Goal: Transaction & Acquisition: Purchase product/service

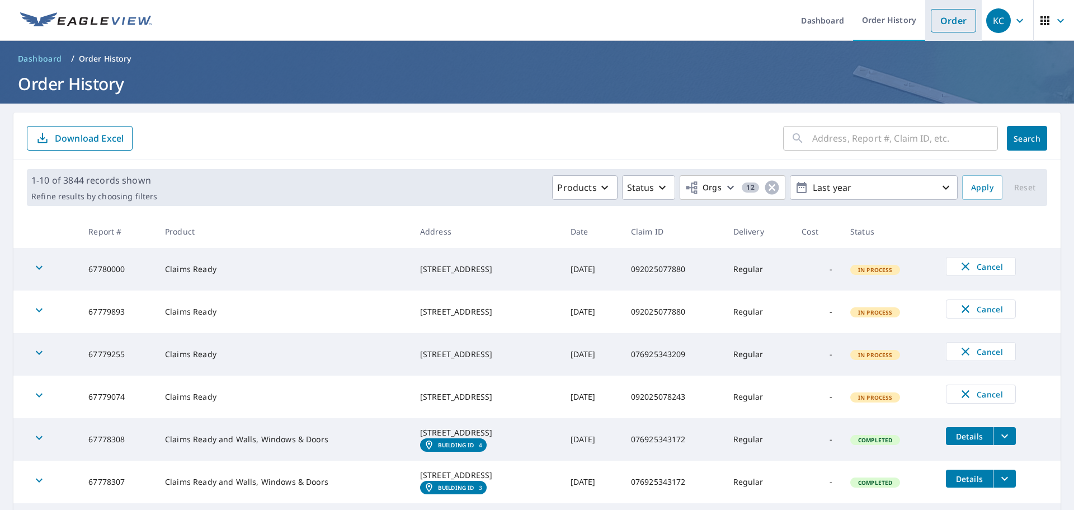
click at [943, 22] on link "Order" at bounding box center [953, 20] width 45 height 23
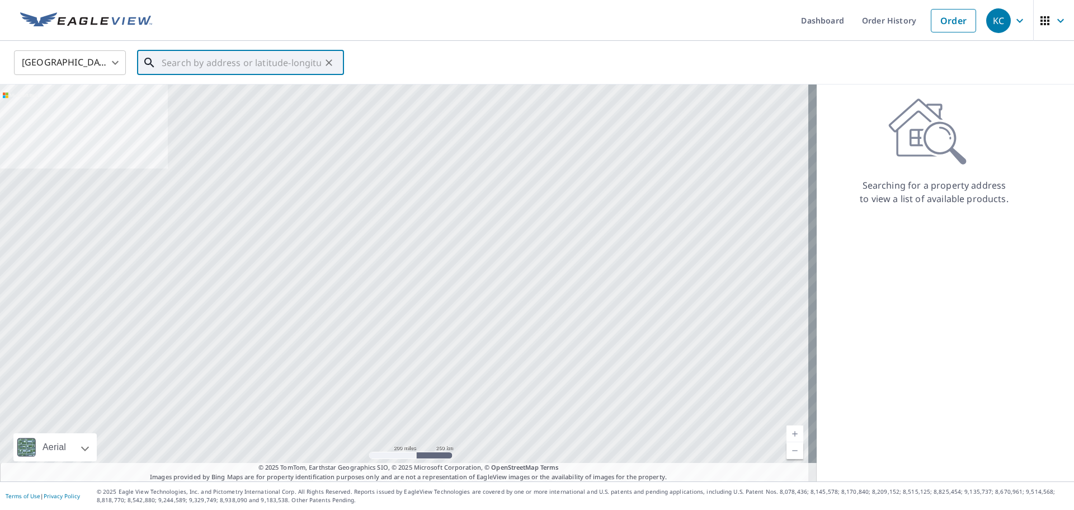
click at [223, 68] on input "text" at bounding box center [241, 62] width 159 height 31
paste input "[STREET_ADDRESS][US_STATE]"
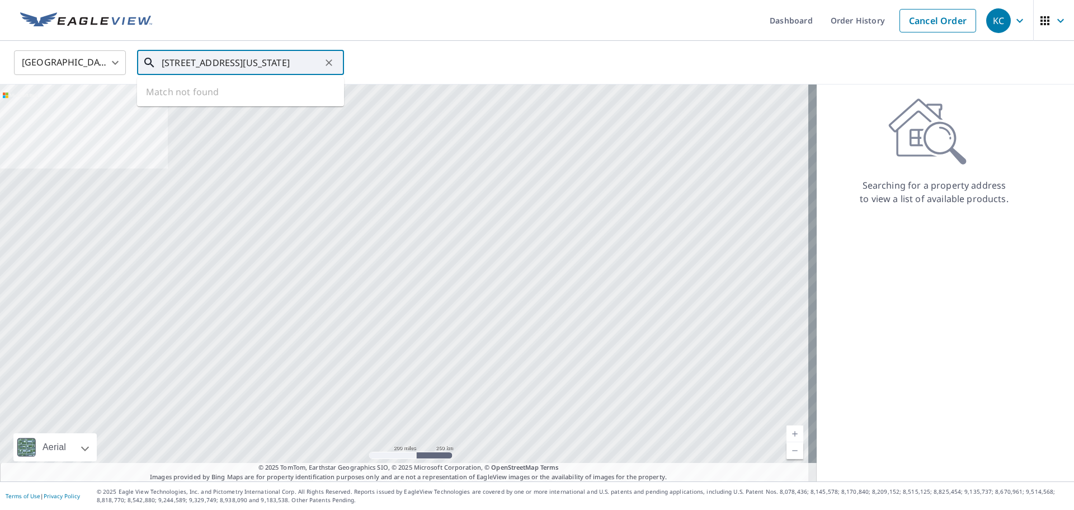
scroll to position [0, 26]
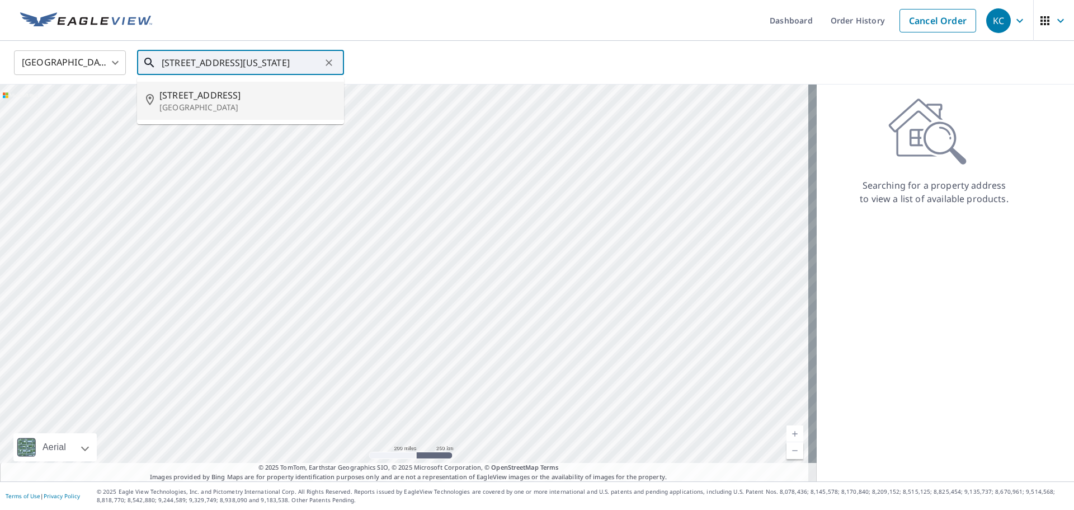
click at [227, 93] on span "[STREET_ADDRESS]" at bounding box center [247, 94] width 176 height 13
type input "[STREET_ADDRESS]"
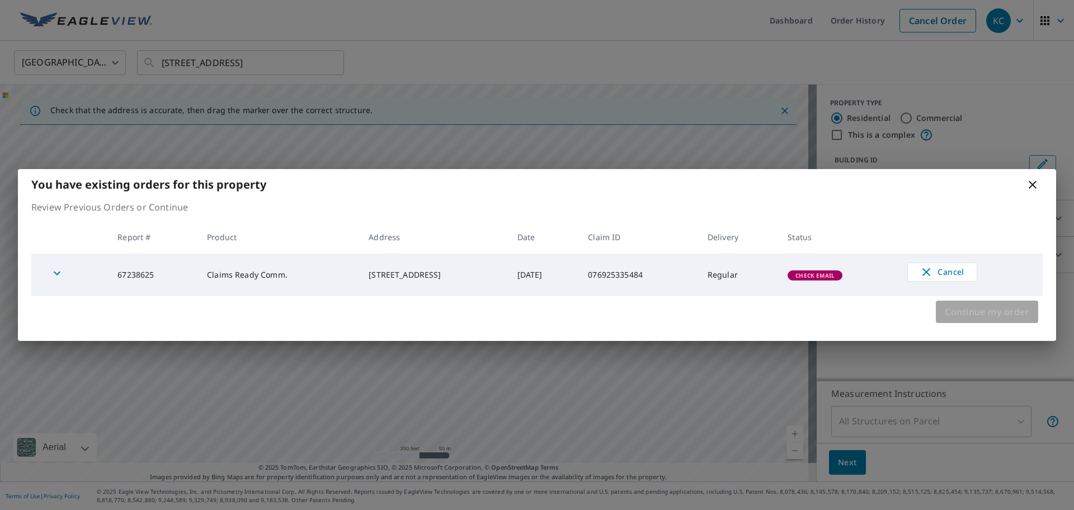
click at [981, 317] on span "Continue my order" at bounding box center [987, 312] width 84 height 16
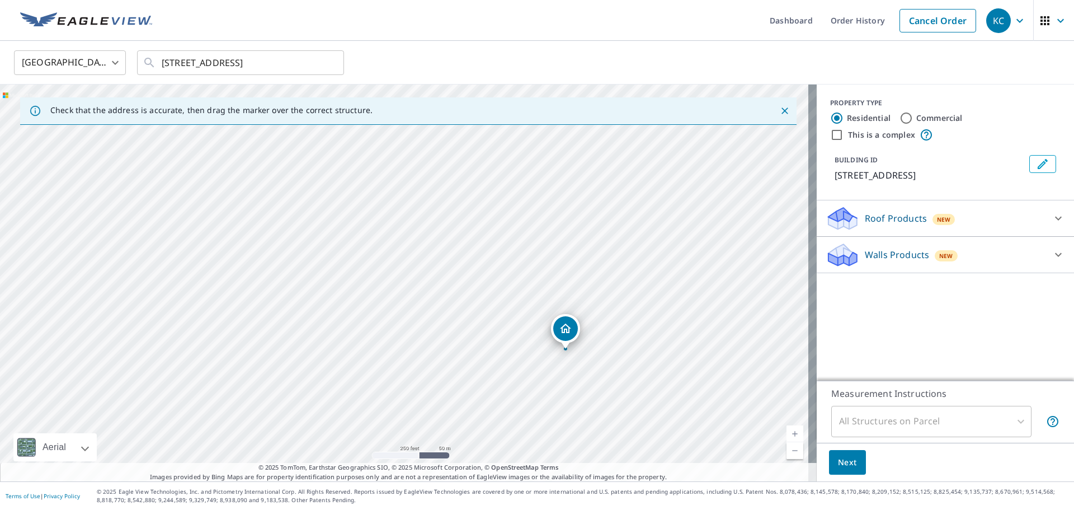
drag, startPoint x: 508, startPoint y: 291, endPoint x: 669, endPoint y: 359, distance: 174.7
click at [669, 359] on div "[STREET_ADDRESS]" at bounding box center [408, 282] width 817 height 397
drag, startPoint x: 565, startPoint y: 331, endPoint x: 426, endPoint y: 174, distance: 209.6
drag, startPoint x: 624, startPoint y: 238, endPoint x: 588, endPoint y: 304, distance: 75.4
click at [589, 307] on div "[STREET_ADDRESS]" at bounding box center [408, 282] width 817 height 397
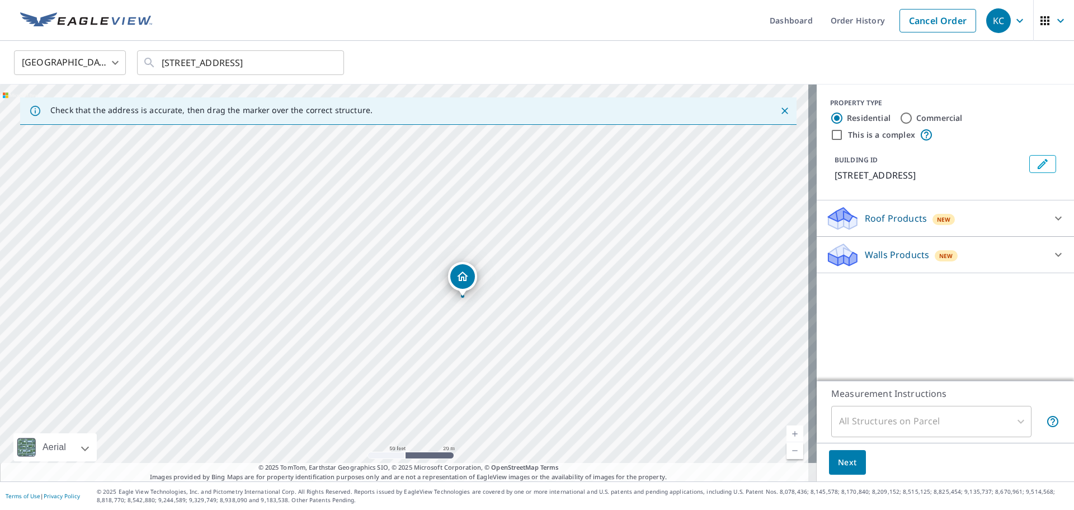
drag, startPoint x: 595, startPoint y: 243, endPoint x: 552, endPoint y: 213, distance: 51.8
click at [552, 213] on div "[STREET_ADDRESS]" at bounding box center [408, 282] width 817 height 397
drag, startPoint x: 559, startPoint y: 204, endPoint x: 548, endPoint y: 244, distance: 41.8
click at [548, 244] on div "[STREET_ADDRESS]" at bounding box center [408, 282] width 817 height 397
click at [546, 315] on div "[STREET_ADDRESS]" at bounding box center [408, 282] width 817 height 397
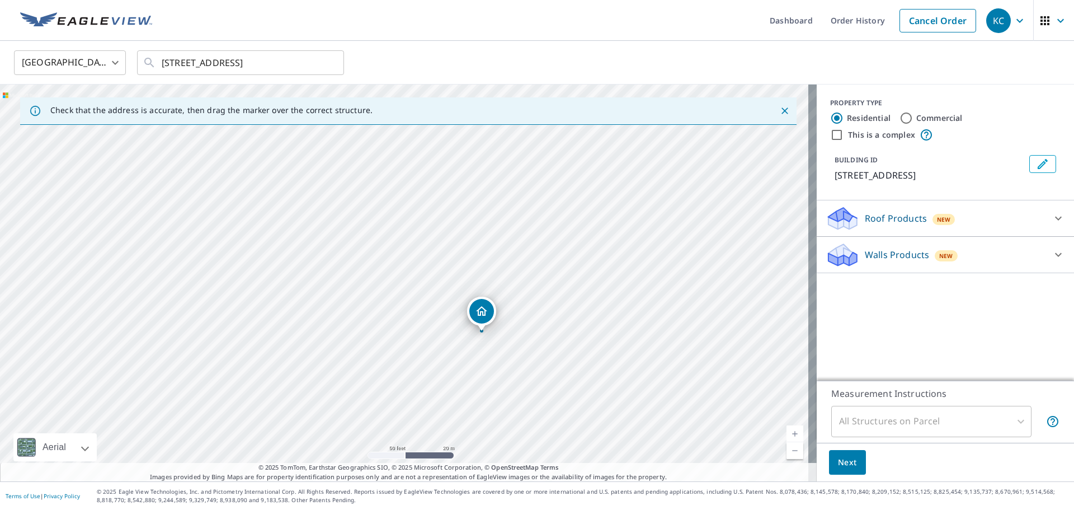
drag, startPoint x: 473, startPoint y: 221, endPoint x: 492, endPoint y: 267, distance: 49.4
click at [492, 267] on div "[STREET_ADDRESS]" at bounding box center [408, 282] width 817 height 397
click at [901, 117] on input "Commercial" at bounding box center [905, 117] width 13 height 13
radio input "true"
type input "4"
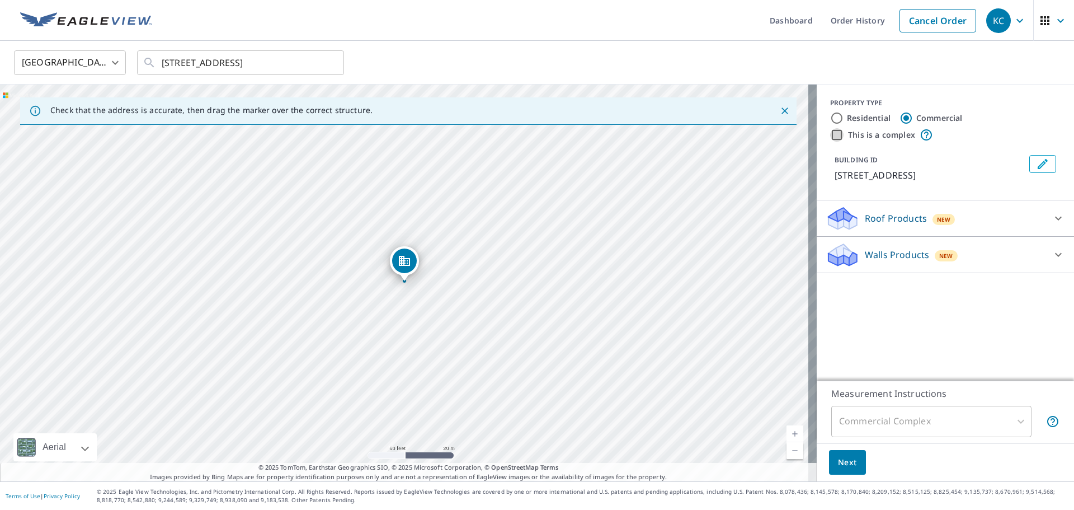
click at [831, 138] on input "This is a complex" at bounding box center [836, 134] width 13 height 13
checkbox input "true"
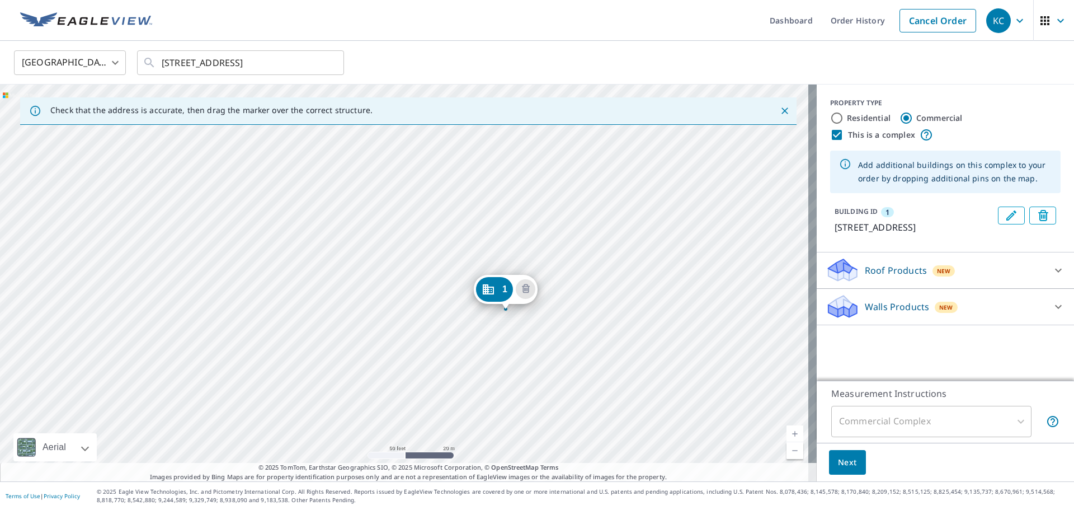
drag, startPoint x: 401, startPoint y: 266, endPoint x: 502, endPoint y: 294, distance: 105.0
click at [352, 242] on div "1 [STREET_ADDRESS]" at bounding box center [408, 282] width 817 height 397
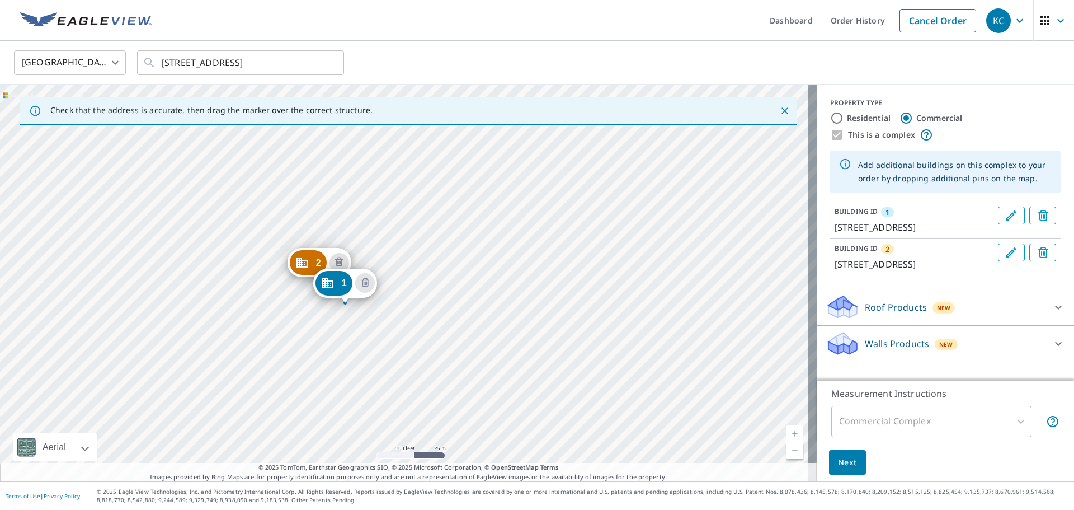
drag, startPoint x: 202, startPoint y: 238, endPoint x: 234, endPoint y: 276, distance: 49.6
click at [234, 276] on div "2 [STREET_ADDRESS] 1 [STREET_ADDRESS]" at bounding box center [408, 282] width 817 height 397
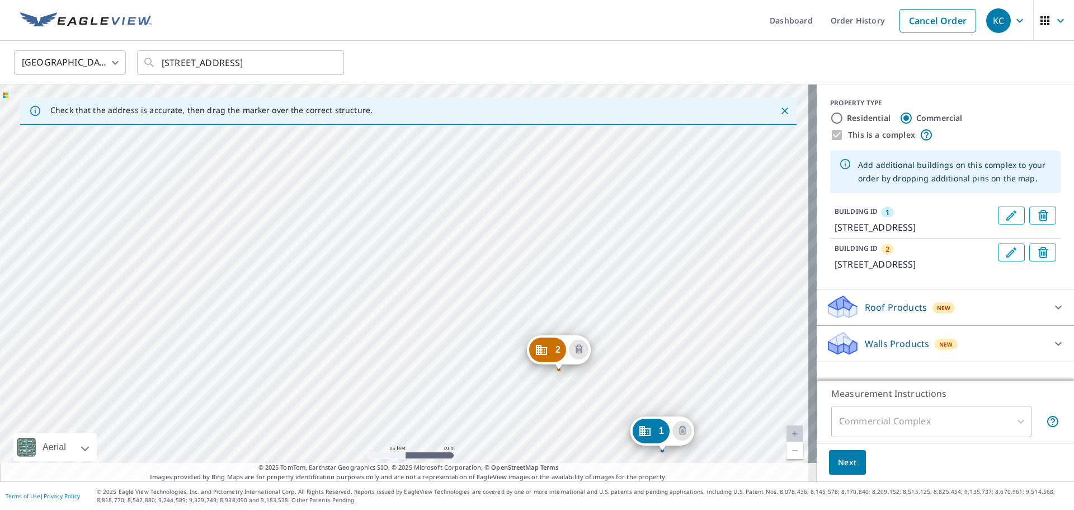
click at [298, 312] on div "2 [STREET_ADDRESS] 1 [STREET_ADDRESS]" at bounding box center [408, 282] width 817 height 397
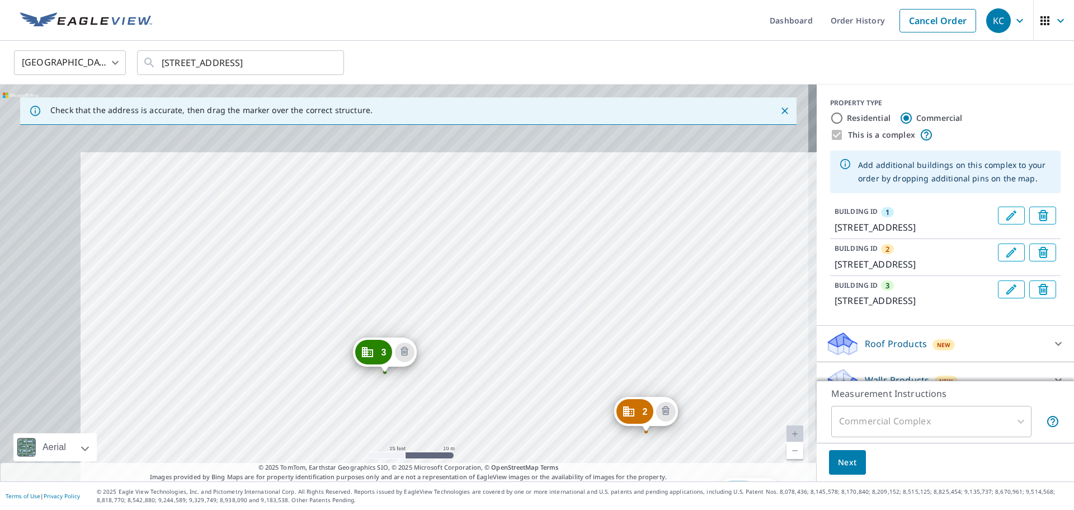
drag, startPoint x: 142, startPoint y: 225, endPoint x: 470, endPoint y: 440, distance: 392.5
click at [483, 452] on div "2 [STREET_ADDRESS] 3 [STREET_ADDRESS] 1 [STREET_ADDRESS]" at bounding box center [408, 282] width 817 height 397
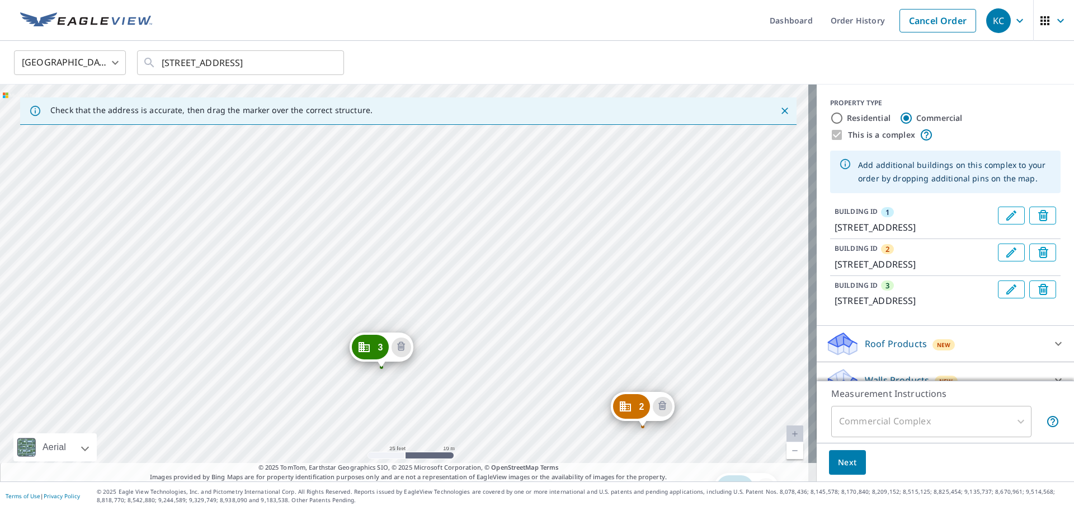
click at [329, 161] on div "2 [STREET_ADDRESS] 3 [STREET_ADDRESS] 1 [STREET_ADDRESS]" at bounding box center [408, 282] width 817 height 397
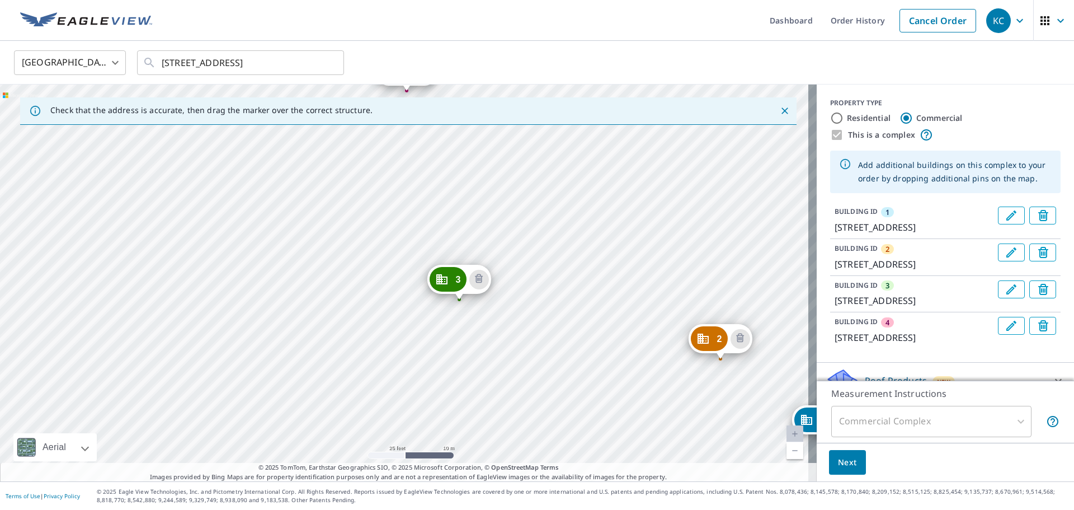
drag, startPoint x: 230, startPoint y: 237, endPoint x: 650, endPoint y: 395, distance: 448.6
click at [650, 395] on div "2 [STREET_ADDRESS] 3 [STREET_ADDRESS][GEOGRAPHIC_DATA][STREET_ADDRESS] 1 [STREE…" at bounding box center [408, 282] width 817 height 397
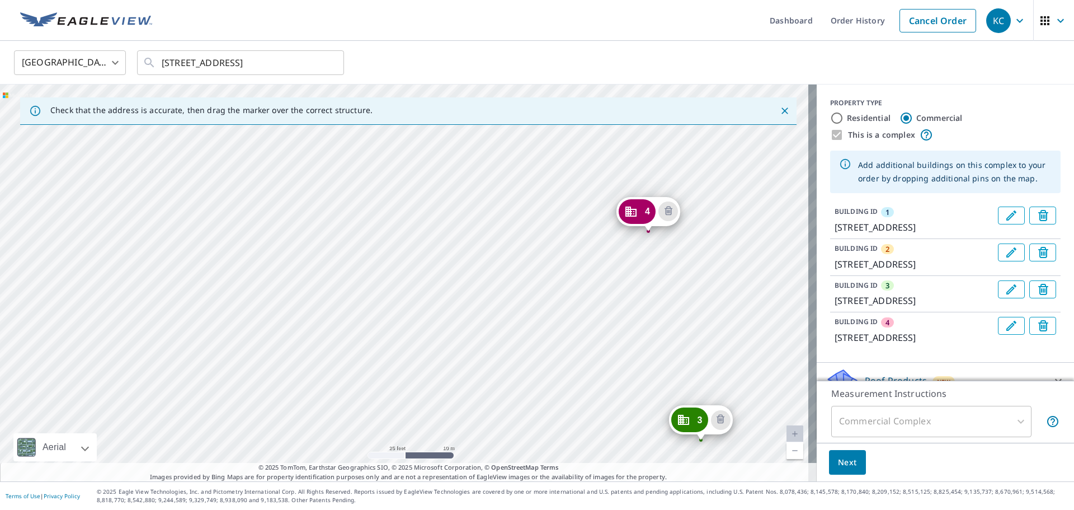
drag, startPoint x: 381, startPoint y: 300, endPoint x: 496, endPoint y: 263, distance: 120.1
click at [383, 302] on div "2 [STREET_ADDRESS] 3 [STREET_ADDRESS][GEOGRAPHIC_DATA][STREET_ADDRESS] 1 [STREE…" at bounding box center [408, 282] width 817 height 397
click at [491, 244] on div "2 [STREET_ADDRESS] 3 [STREET_ADDRESS][GEOGRAPHIC_DATA][STREET_ADDRESS] 1 [STREE…" at bounding box center [408, 282] width 817 height 397
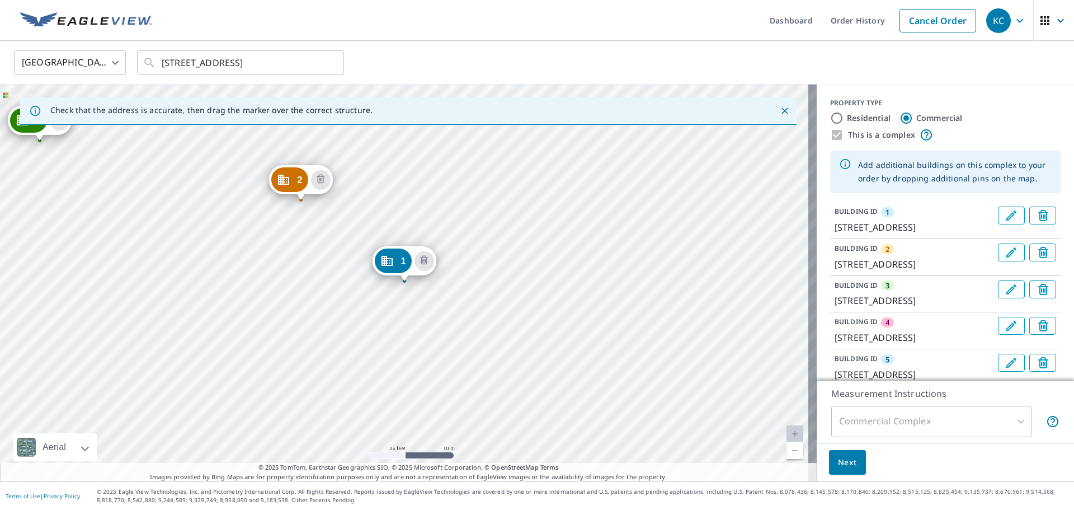
scroll to position [56, 0]
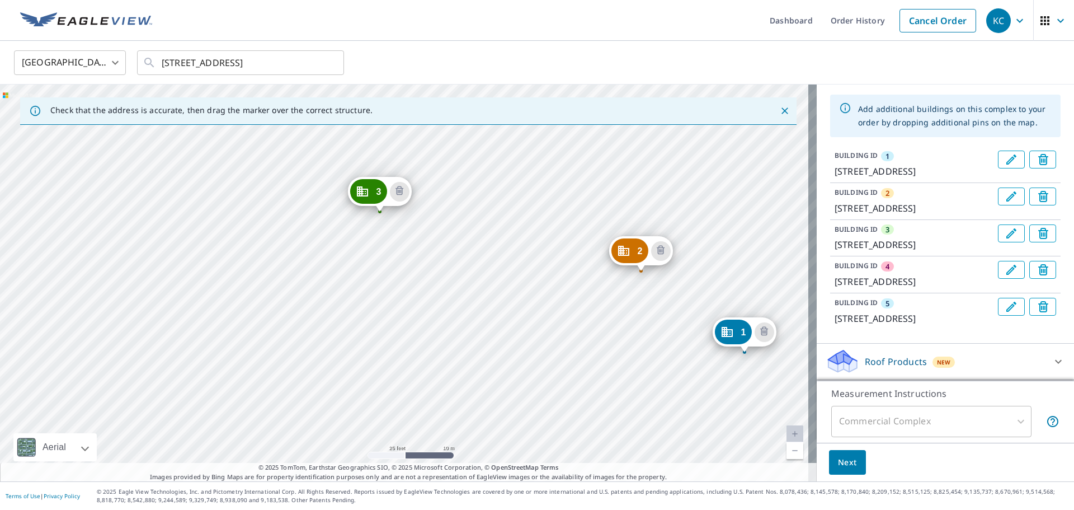
drag, startPoint x: 186, startPoint y: 292, endPoint x: 526, endPoint y: 363, distance: 347.4
click at [526, 363] on div "2 [STREET_ADDRESS] 3 [STREET_ADDRESS][GEOGRAPHIC_DATA][STREET_ADDRESS][STREET_A…" at bounding box center [408, 282] width 817 height 397
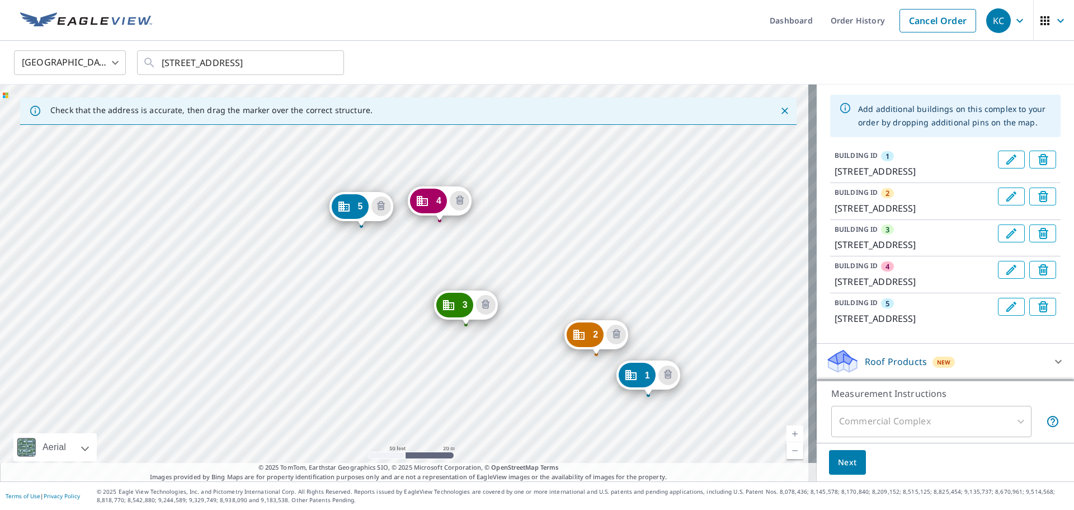
drag, startPoint x: 467, startPoint y: 289, endPoint x: 479, endPoint y: 346, distance: 59.0
click at [479, 346] on div "2 [STREET_ADDRESS] 3 [STREET_ADDRESS][GEOGRAPHIC_DATA][STREET_ADDRESS][STREET_A…" at bounding box center [408, 282] width 817 height 397
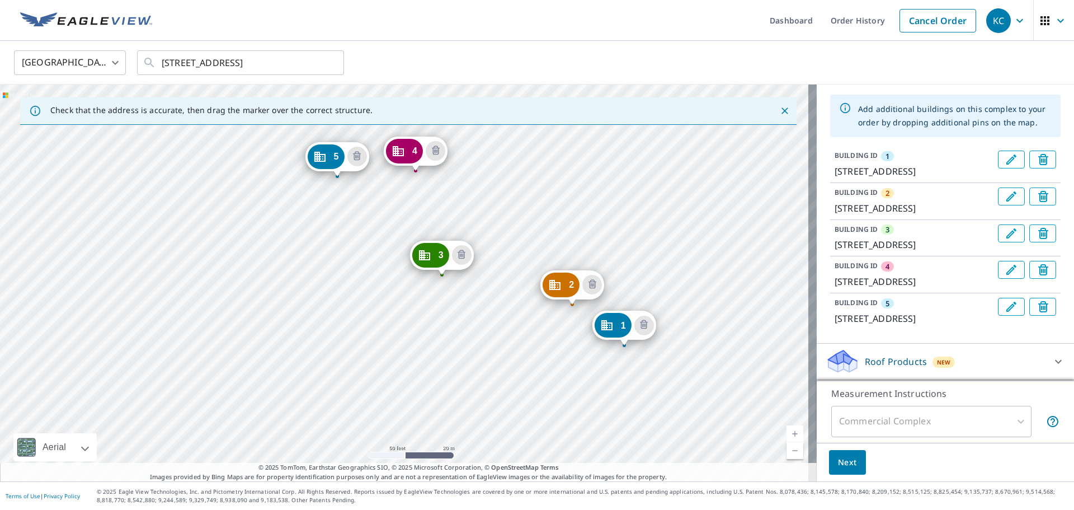
drag, startPoint x: 527, startPoint y: 365, endPoint x: 503, endPoint y: 315, distance: 55.3
click at [503, 315] on div "2 [STREET_ADDRESS] 3 [STREET_ADDRESS][GEOGRAPHIC_DATA][STREET_ADDRESS][STREET_A…" at bounding box center [408, 282] width 817 height 397
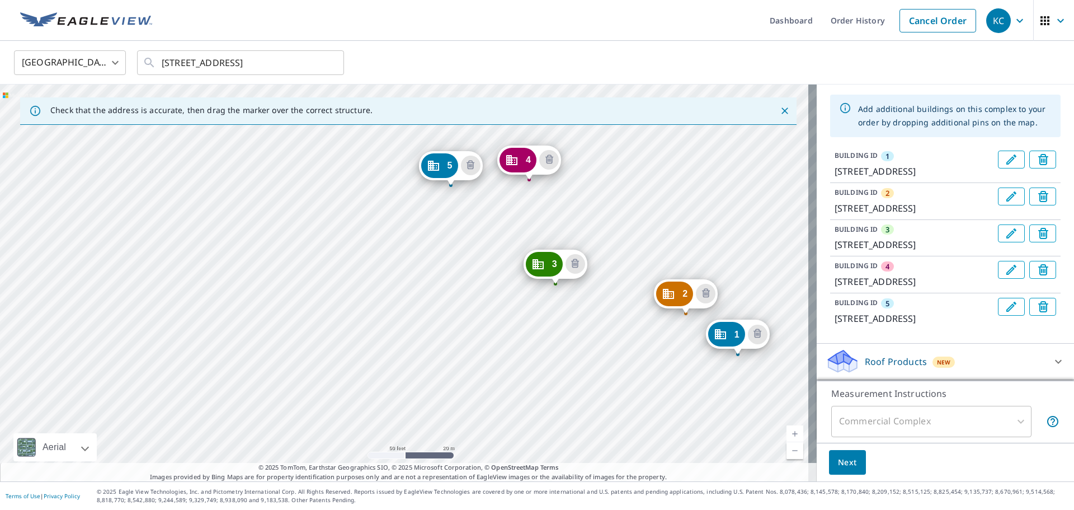
drag, startPoint x: 472, startPoint y: 340, endPoint x: 586, endPoint y: 348, distance: 113.9
click at [586, 348] on div "2 [STREET_ADDRESS] 3 [STREET_ADDRESS][GEOGRAPHIC_DATA][STREET_ADDRESS][STREET_A…" at bounding box center [408, 282] width 817 height 397
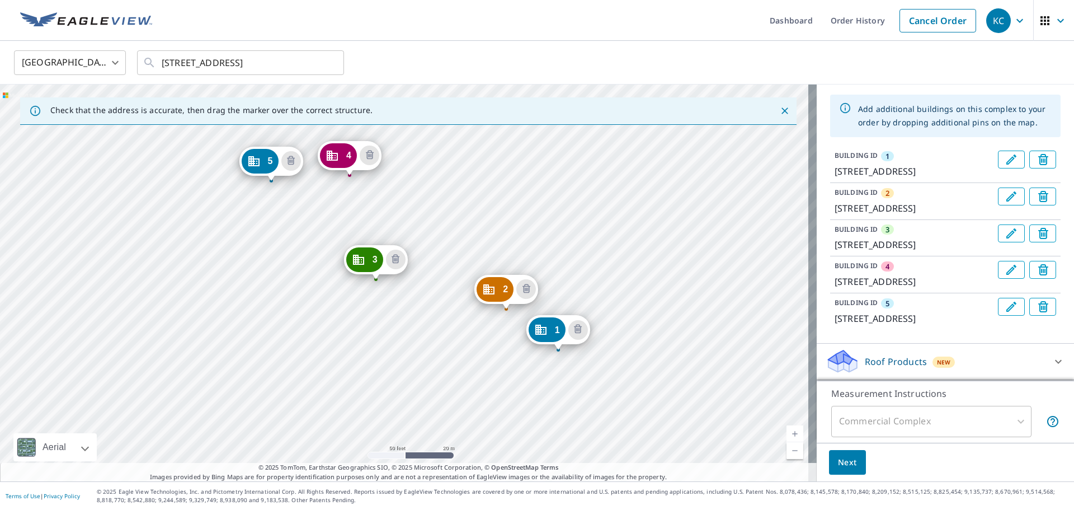
drag, startPoint x: 475, startPoint y: 352, endPoint x: 296, endPoint y: 347, distance: 179.6
click at [296, 347] on div "2 [STREET_ADDRESS] 3 [STREET_ADDRESS][GEOGRAPHIC_DATA][STREET_ADDRESS][STREET_A…" at bounding box center [408, 282] width 817 height 397
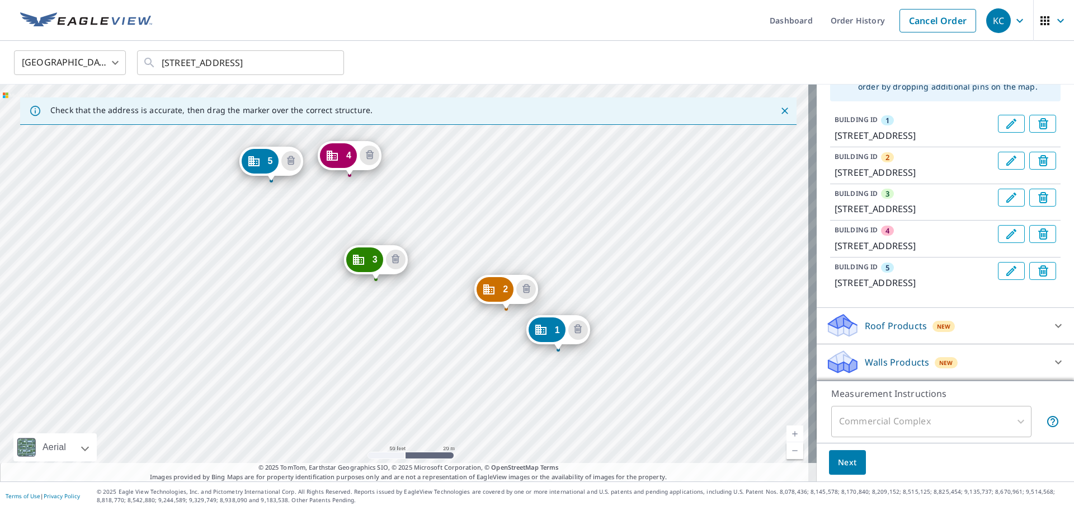
scroll to position [159, 0]
click at [1052, 326] on icon at bounding box center [1058, 325] width 13 height 13
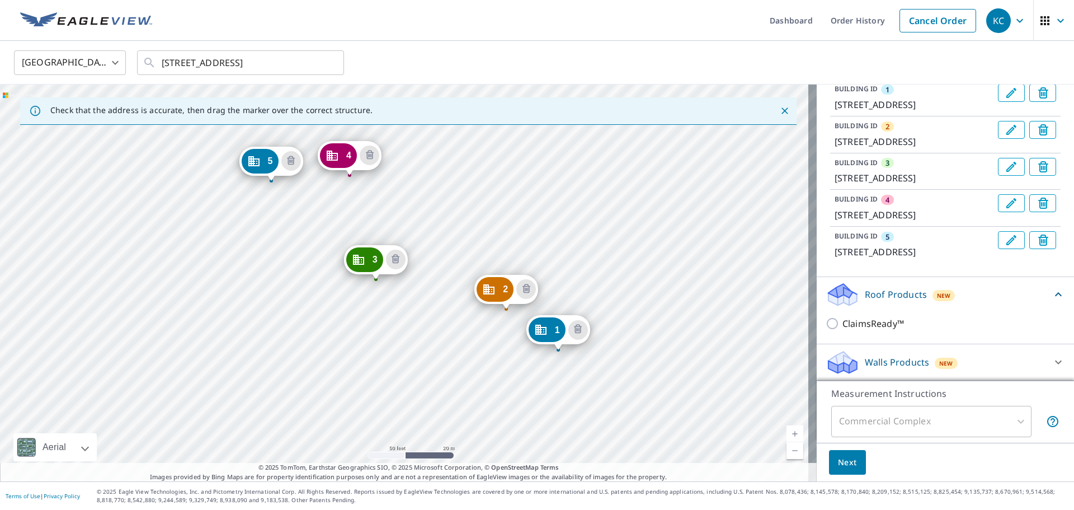
scroll to position [190, 0]
click at [1003, 360] on div "Walls Products New" at bounding box center [935, 362] width 219 height 26
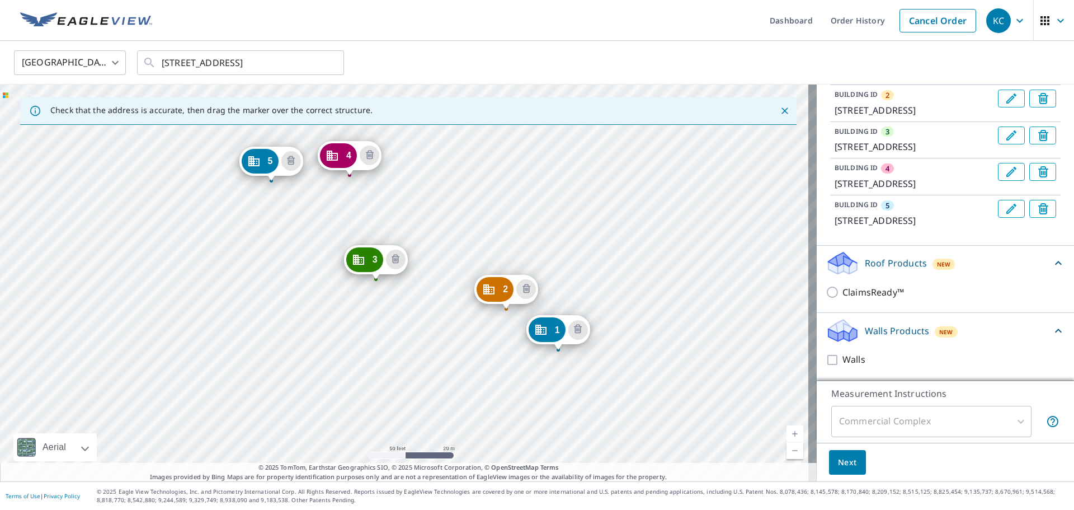
scroll to position [221, 0]
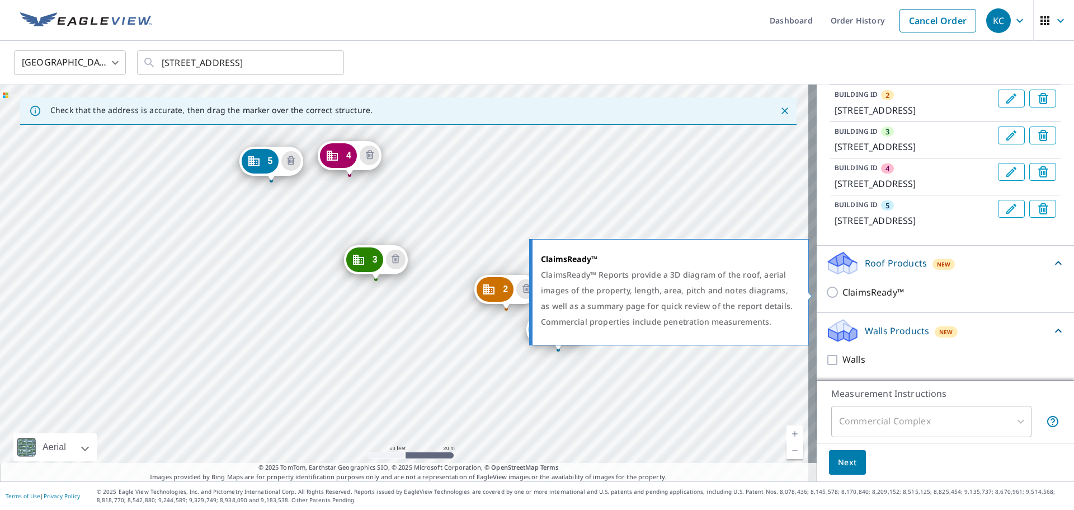
click at [826, 290] on input "ClaimsReady™" at bounding box center [834, 291] width 17 height 13
checkbox input "true"
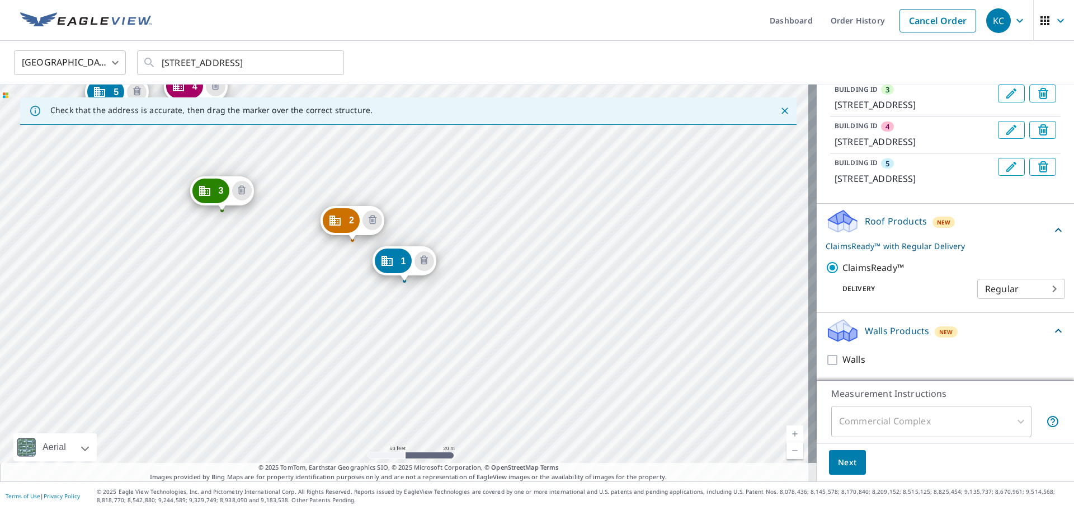
scroll to position [263, 0]
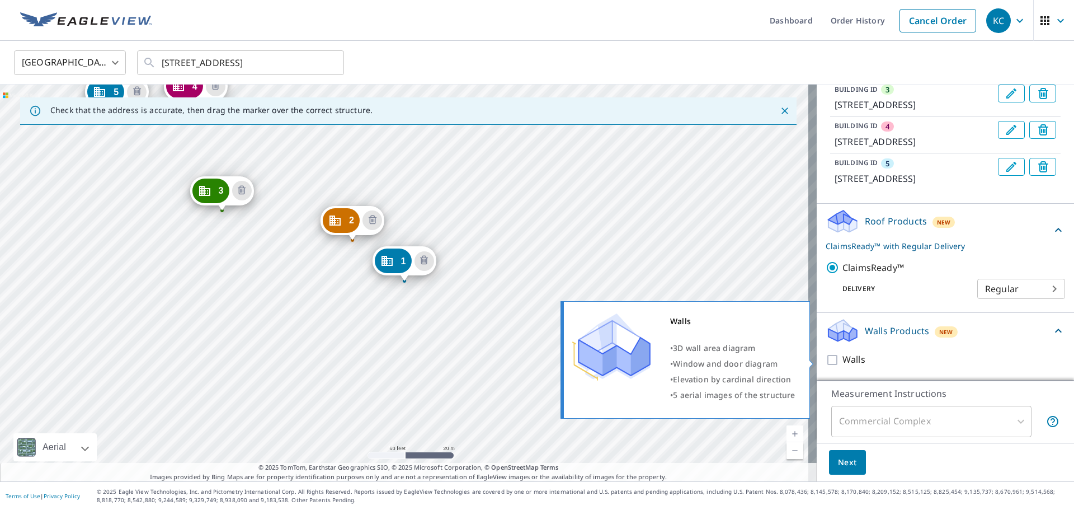
click at [829, 361] on input "Walls" at bounding box center [834, 359] width 17 height 13
checkbox input "true"
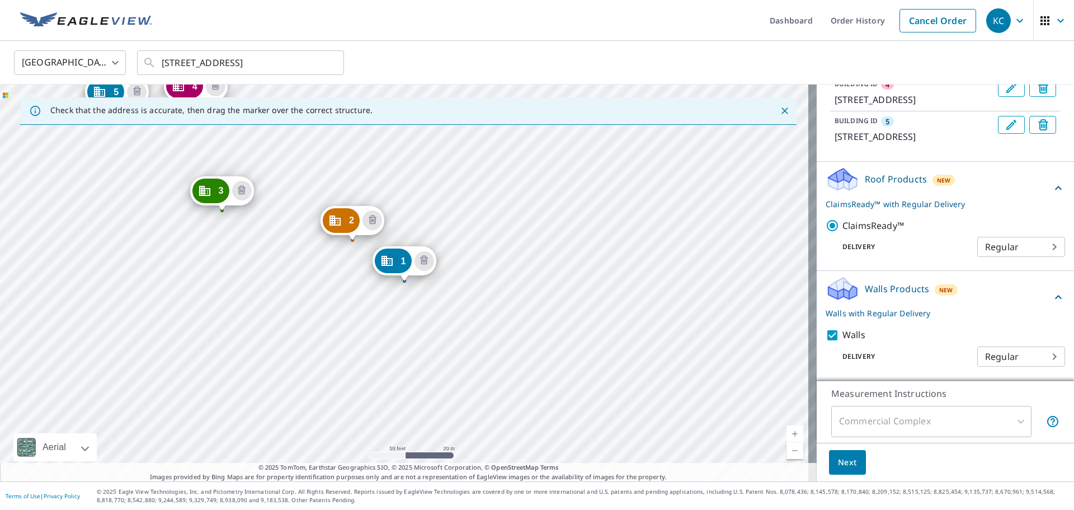
scroll to position [305, 0]
click at [838, 466] on span "Next" at bounding box center [847, 462] width 19 height 14
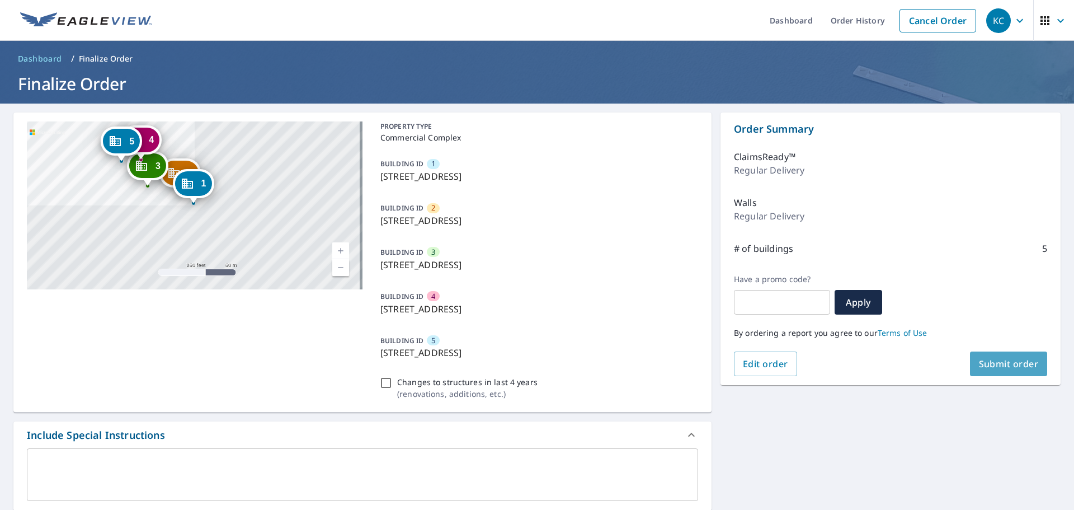
click at [1005, 364] on span "Submit order" at bounding box center [1009, 363] width 60 height 12
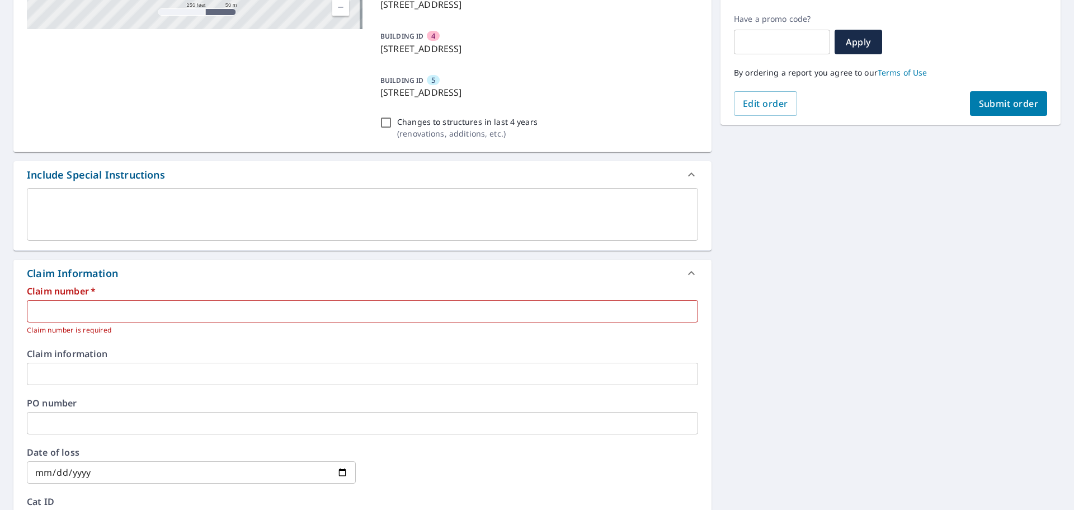
scroll to position [280, 0]
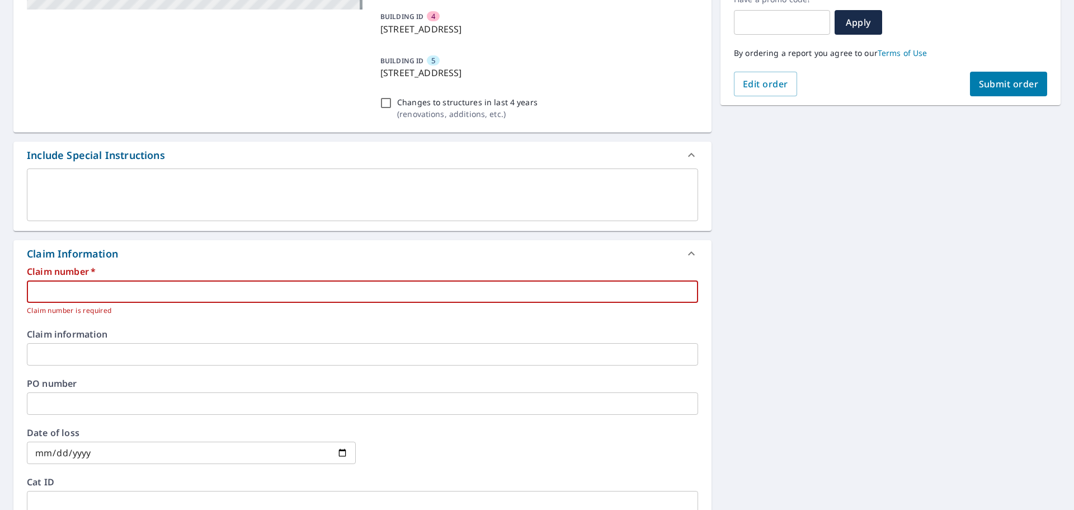
click at [45, 293] on input "text" at bounding box center [362, 291] width 671 height 22
paste input "076925335484"
type input "076925335484"
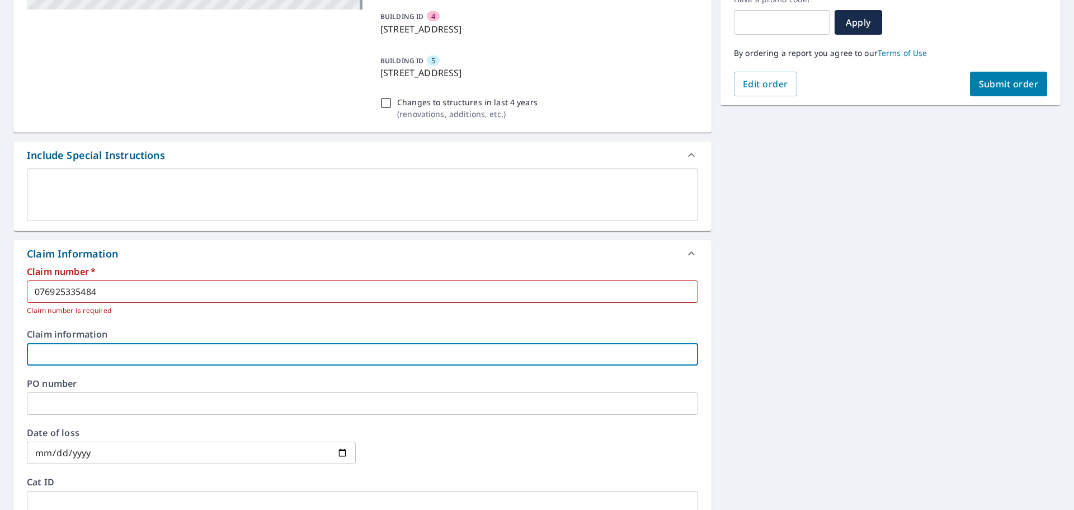
click at [54, 360] on input "text" at bounding box center [362, 354] width 671 height 22
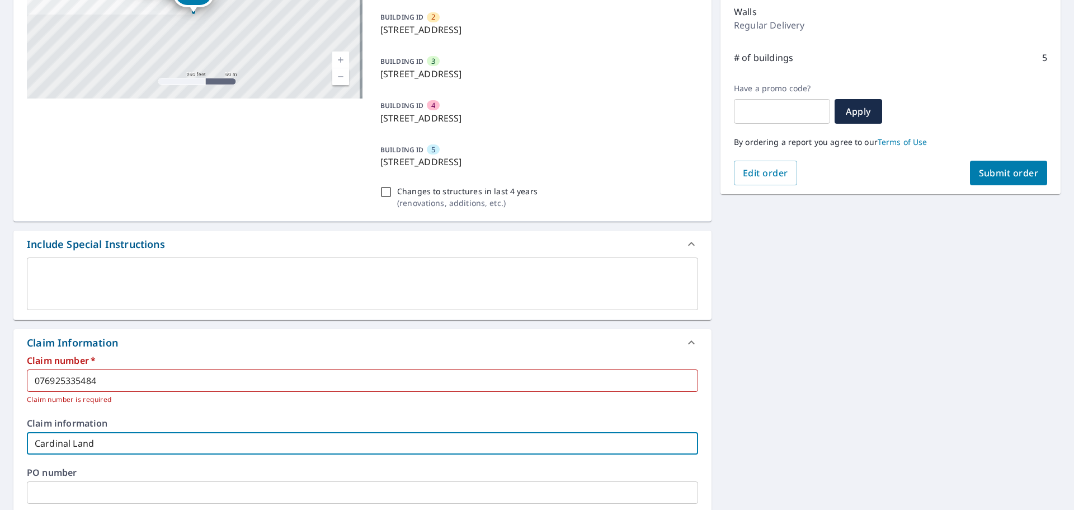
scroll to position [431, 0]
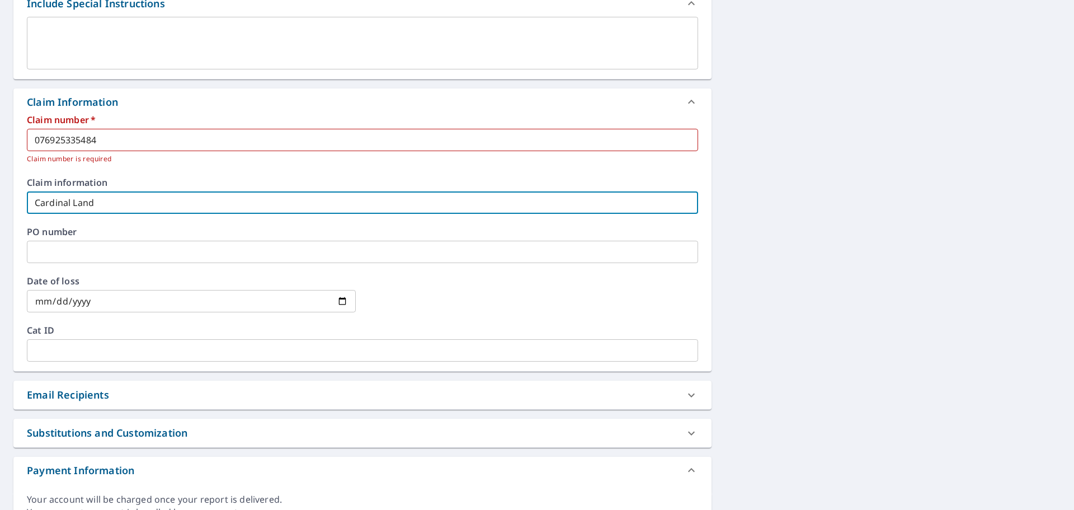
type input "Cardinal Land"
click at [469, 395] on div "Email Recipients" at bounding box center [352, 394] width 651 height 15
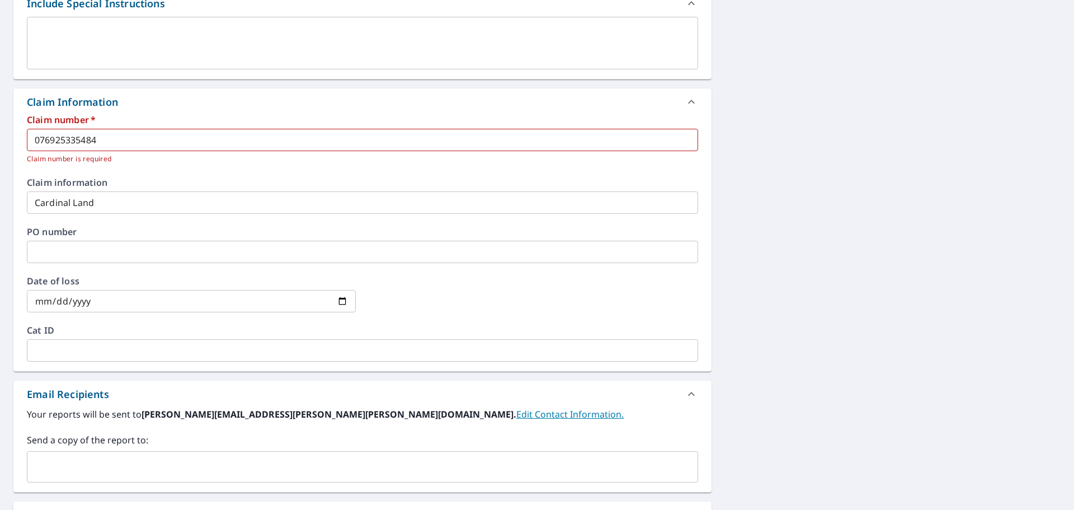
click at [186, 473] on input "text" at bounding box center [354, 466] width 644 height 21
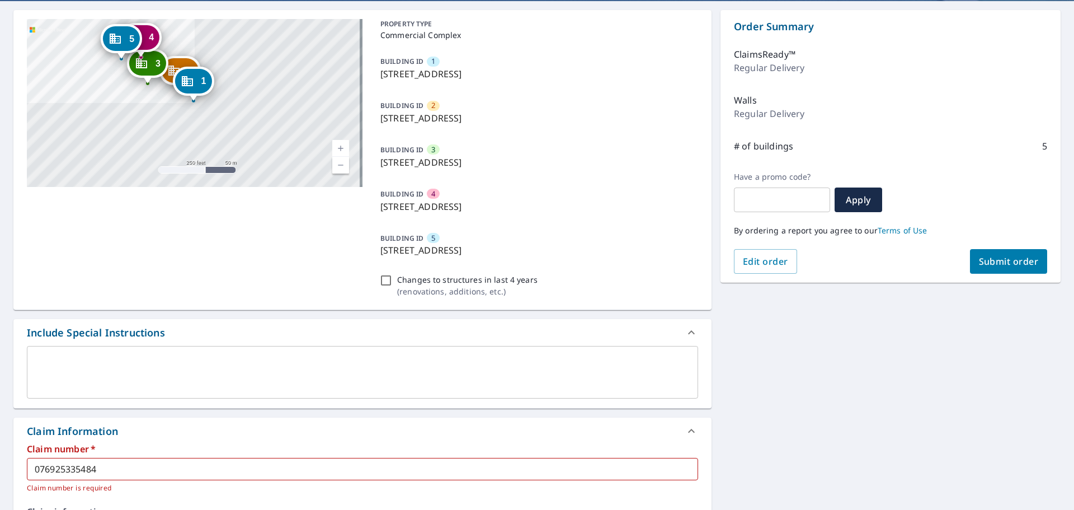
scroll to position [96, 0]
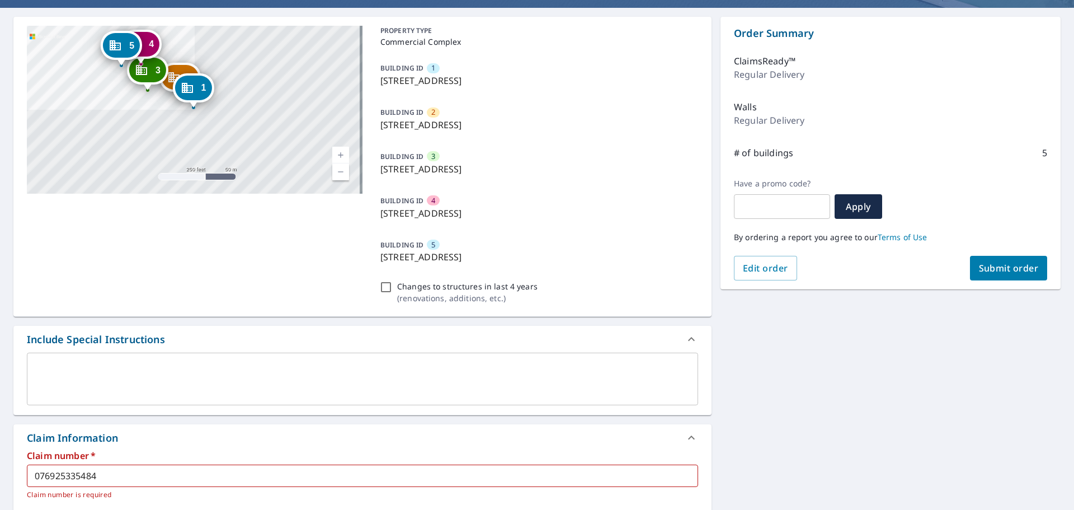
click at [1004, 270] on span "Submit order" at bounding box center [1009, 268] width 60 height 12
